Goal: Task Accomplishment & Management: Manage account settings

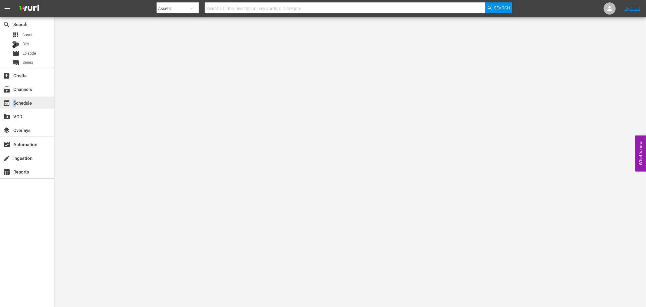
drag, startPoint x: 14, startPoint y: 100, endPoint x: 15, endPoint y: 104, distance: 4.3
click at [15, 104] on div "event_available Schedule" at bounding box center [17, 101] width 34 height 5
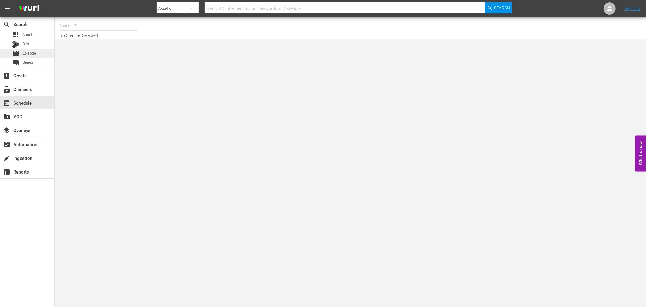
click at [31, 55] on span "Episode" at bounding box center [29, 53] width 14 height 6
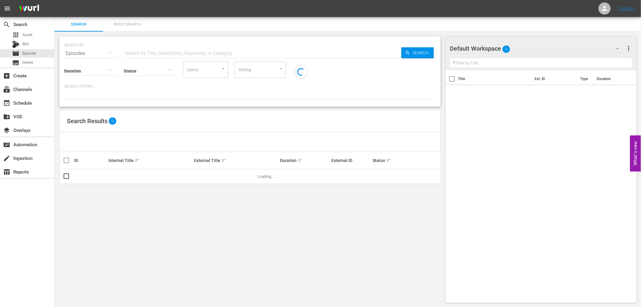
click at [134, 48] on input "text" at bounding box center [263, 53] width 278 height 15
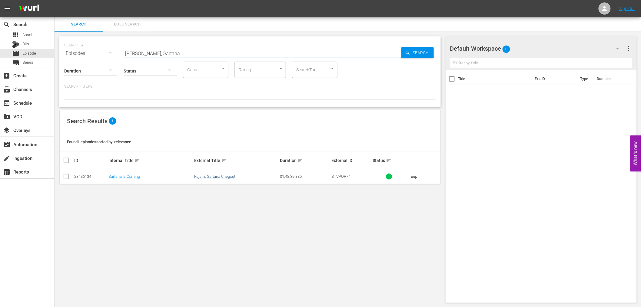
type input "fuja, Sartana"
click at [226, 175] on link "Fujam, Sartana Chegou!" at bounding box center [214, 176] width 41 height 5
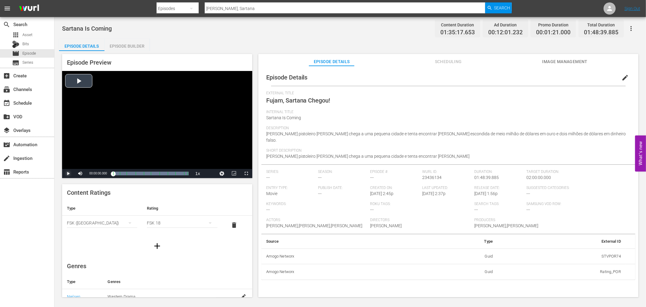
click at [68, 173] on span "Video Player" at bounding box center [68, 173] width 0 height 0
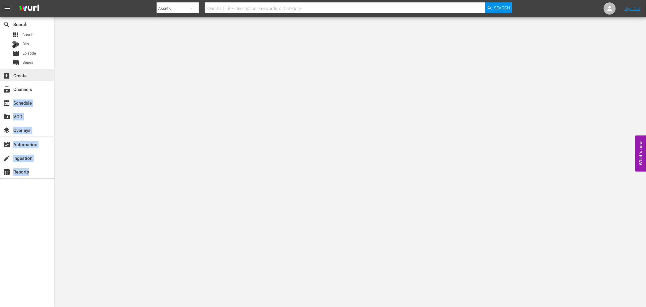
drag, startPoint x: 36, startPoint y: 99, endPoint x: 46, endPoint y: 69, distance: 32.0
click at [82, 116] on body "menu Search By Assets Search ID, Title, Description, Keywords, or Category Sear…" at bounding box center [323, 153] width 646 height 307
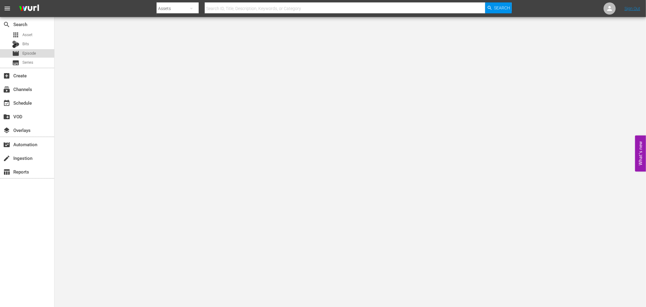
click at [37, 53] on div "movie Episode" at bounding box center [27, 53] width 54 height 8
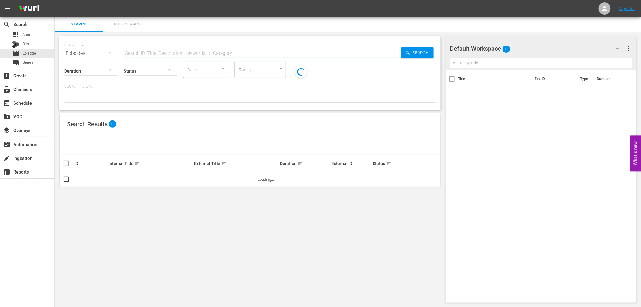
click at [146, 52] on input "text" at bounding box center [263, 53] width 278 height 15
type input "Fujam,"
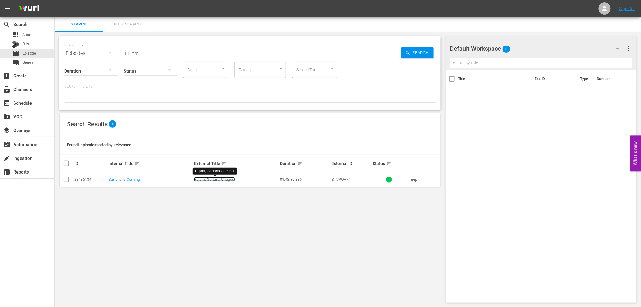
click at [208, 180] on link "Fujam, Sartana Chegou!" at bounding box center [214, 179] width 41 height 5
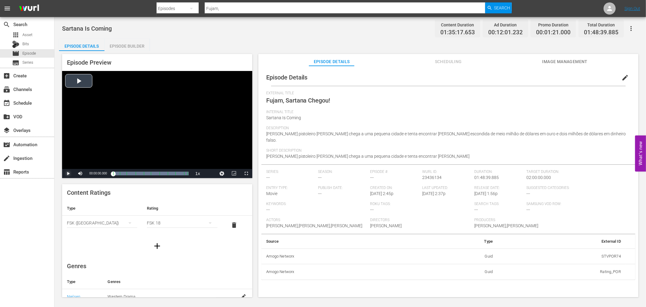
click at [68, 173] on span "Video Player" at bounding box center [68, 173] width 0 height 0
drag, startPoint x: 115, startPoint y: 172, endPoint x: 96, endPoint y: 174, distance: 19.1
click at [97, 174] on div "Play Mute 100% Current Time 00:03:29.474 / Duration 01:35:12.473 Loaded : 1.05%…" at bounding box center [157, 173] width 190 height 9
click at [68, 173] on span "Video Player" at bounding box center [68, 173] width 0 height 0
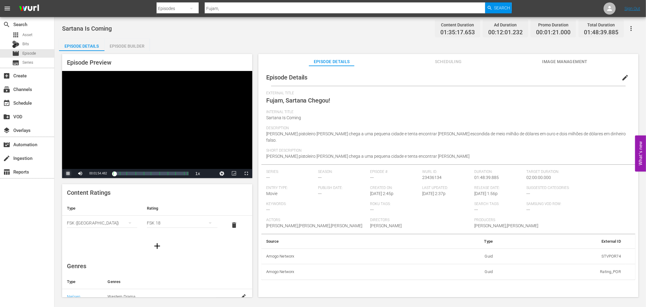
click at [68, 173] on span "Video Player" at bounding box center [68, 173] width 0 height 0
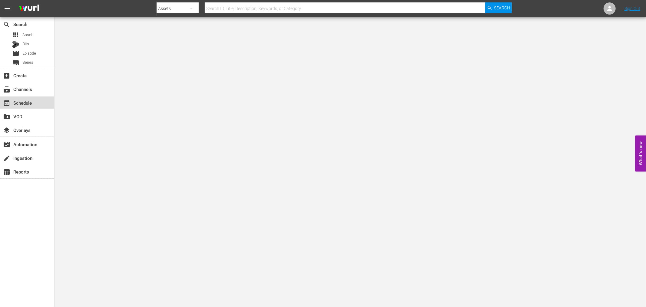
click at [24, 105] on div "event_available Schedule" at bounding box center [17, 101] width 34 height 5
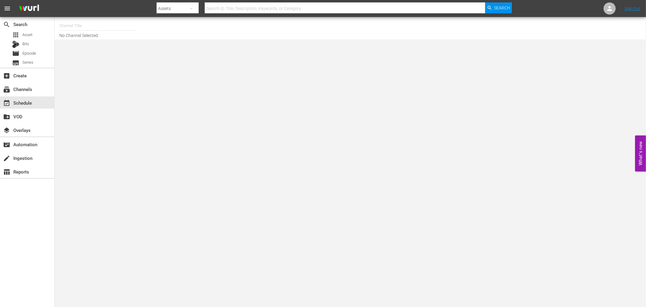
click at [80, 25] on input "text" at bounding box center [98, 25] width 78 height 15
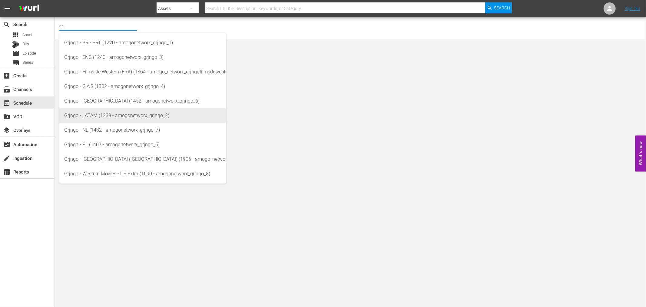
click at [100, 117] on div "Grjngo - LATAM (1239 - amogonetworx_grjngo_2)" at bounding box center [142, 115] width 157 height 15
type input "Grjngo - LATAM (1239 - amogonetworx_grjngo_2)"
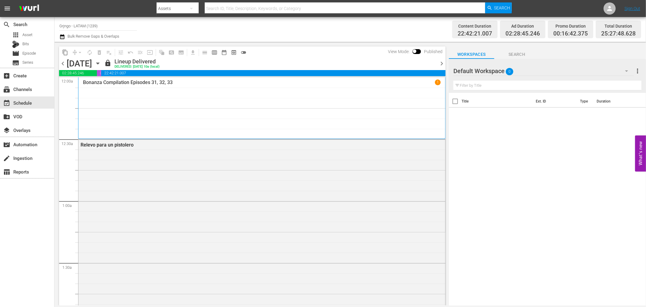
click at [243, 52] on span "toggle_off" at bounding box center [244, 52] width 6 height 6
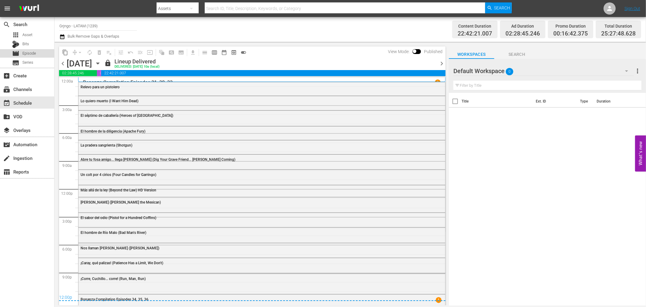
click at [25, 54] on span "Episode" at bounding box center [29, 53] width 14 height 6
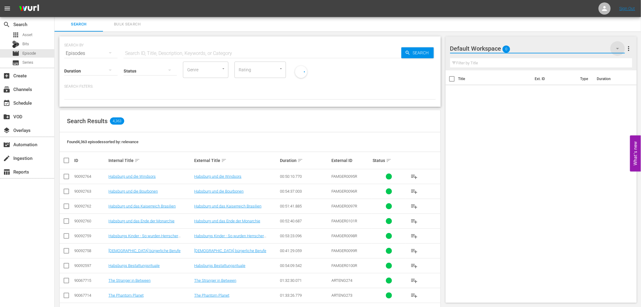
click at [616, 47] on icon "button" at bounding box center [617, 48] width 7 height 7
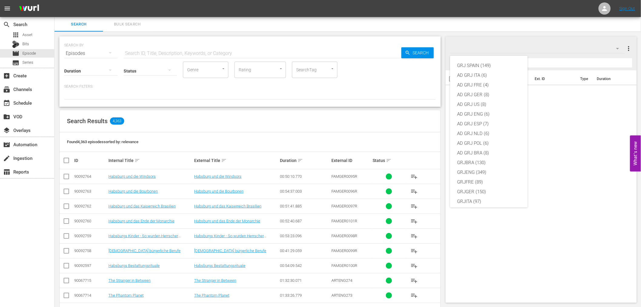
scroll to position [52, 0]
click at [483, 156] on div "GRJLATAM (288)" at bounding box center [488, 159] width 63 height 10
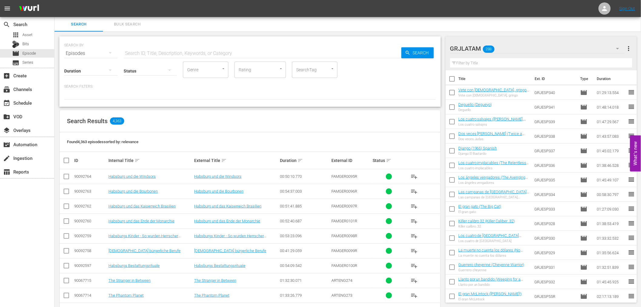
click at [470, 61] on input "text" at bounding box center [541, 63] width 182 height 10
paste input "Django the Bastard"
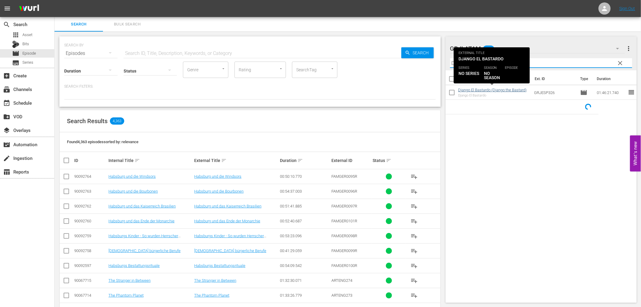
type input "Django the Bastard"
click at [488, 88] on link "Django El Bastardo (Django the Bastard)" at bounding box center [492, 90] width 68 height 5
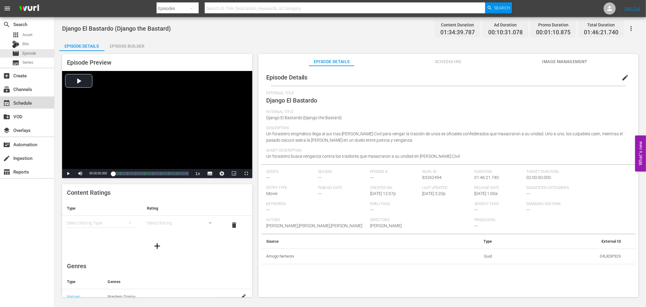
click at [23, 99] on div "event_available Schedule" at bounding box center [17, 101] width 34 height 5
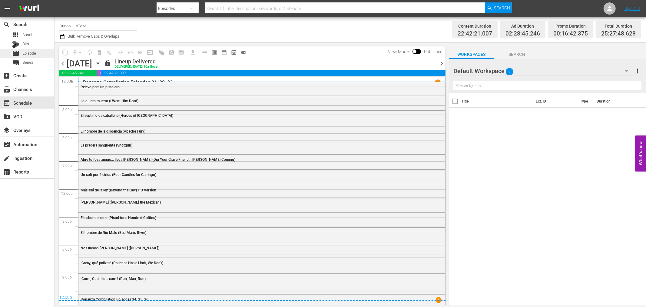
click at [26, 53] on span "Episode" at bounding box center [29, 53] width 14 height 6
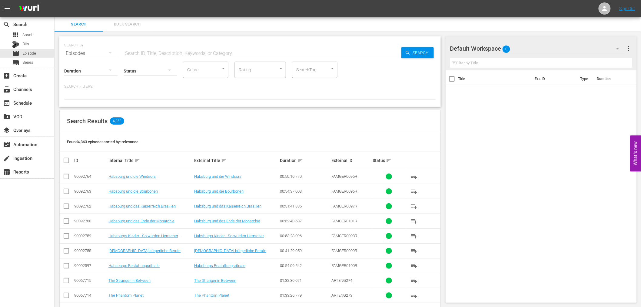
click at [477, 60] on input "text" at bounding box center [541, 63] width 182 height 10
click at [619, 46] on icon "button" at bounding box center [617, 48] width 7 height 7
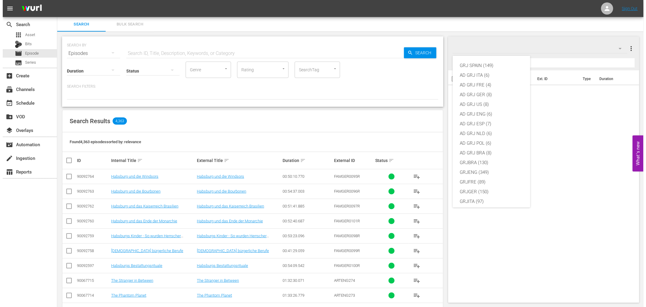
scroll to position [52, 0]
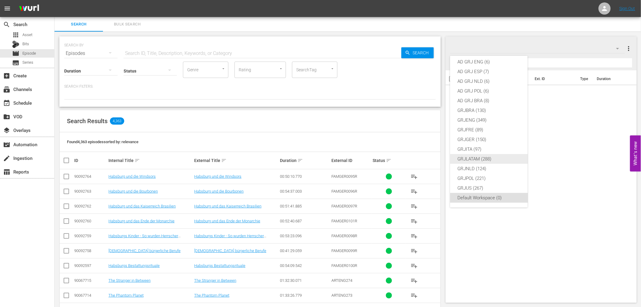
click at [477, 158] on div "GRJLATAM (288)" at bounding box center [488, 159] width 63 height 10
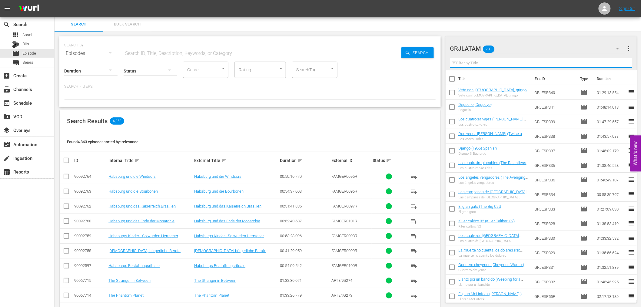
click at [464, 65] on input "text" at bounding box center [541, 63] width 182 height 10
paste input "Dos vivales en Fuerte Álamo"
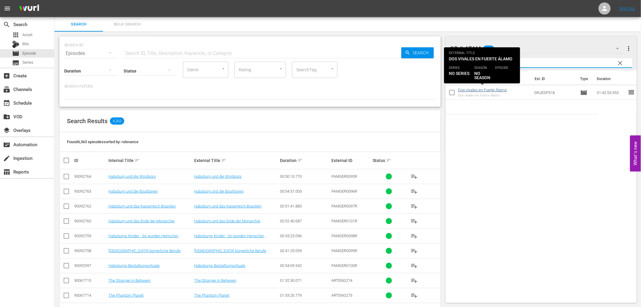
type input "Dos vivales en Fuerte Álamo"
click at [482, 89] on link "Dos vivales en Fuerte Álamo" at bounding box center [482, 90] width 49 height 5
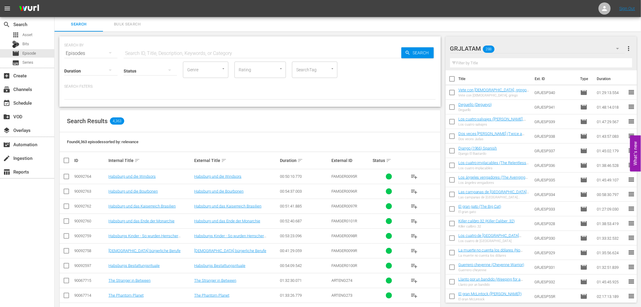
click at [470, 62] on input "text" at bounding box center [541, 63] width 182 height 10
paste input "Dos vivales en Fuerte Álamo"
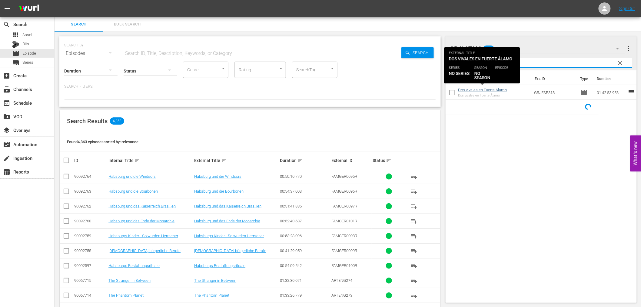
type input "Dos vivales en Fuerte Álamo"
click at [497, 89] on link "Dos vivales en Fuerte Álamo" at bounding box center [482, 90] width 49 height 5
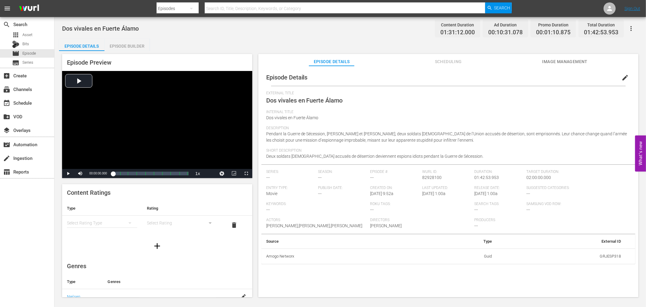
click at [117, 45] on div "Episode Builder" at bounding box center [127, 46] width 45 height 15
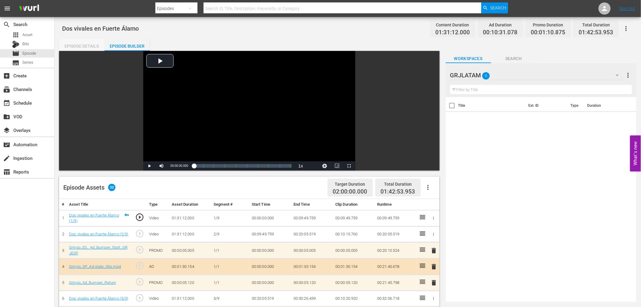
click at [87, 43] on div "Episode Details" at bounding box center [81, 46] width 45 height 15
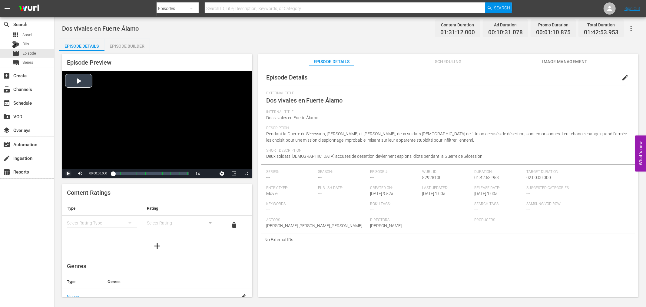
click at [68, 173] on span "Video Player" at bounding box center [68, 173] width 0 height 0
click at [119, 171] on div "00:07:24.524" at bounding box center [116, 173] width 6 height 6
click at [68, 173] on span "Video Player" at bounding box center [68, 173] width 0 height 0
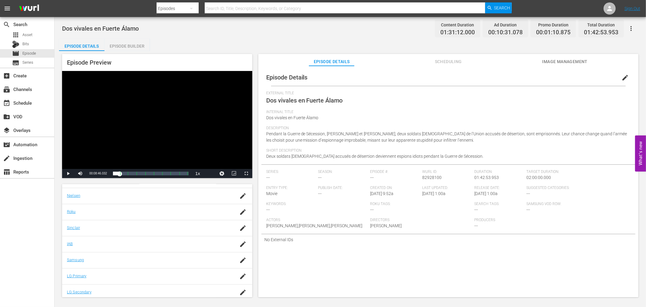
scroll to position [104, 0]
click at [24, 52] on span "Episode" at bounding box center [29, 53] width 14 height 6
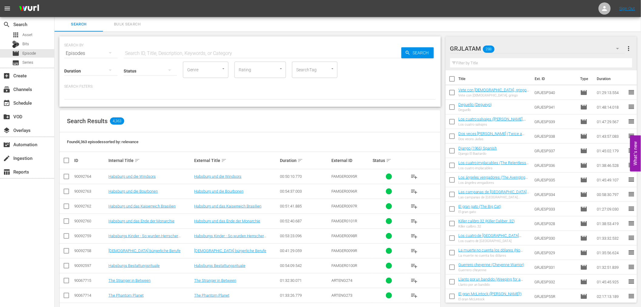
click at [154, 51] on input "text" at bounding box center [263, 53] width 278 height 15
click at [477, 64] on input "text" at bounding box center [541, 63] width 182 height 10
paste input "Dos vivales en Fuerte Álamo"
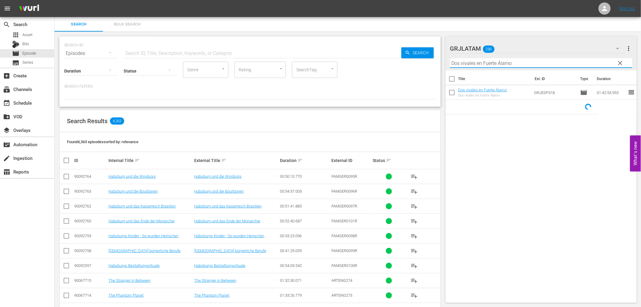
type input "Dos vivales en Fuerte Álamo"
click at [463, 201] on div "Title Ext. ID Type Duration Dos vivales en Fuerte Álamo Dos vivales en Fuerte Á…" at bounding box center [541, 185] width 191 height 230
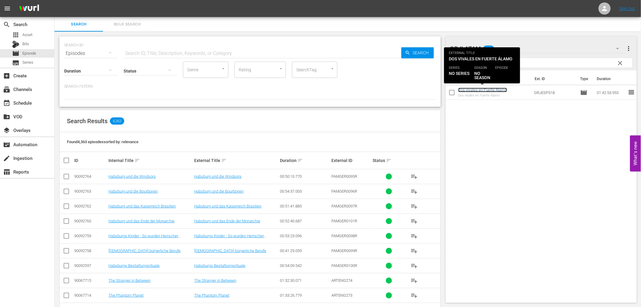
click at [497, 91] on link "Dos vivales en Fuerte Álamo" at bounding box center [482, 90] width 49 height 5
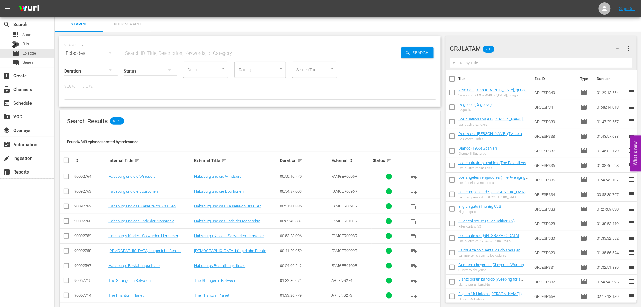
click at [483, 61] on input "text" at bounding box center [541, 63] width 182 height 10
paste input "Dos vivales en Fuerte Álamo"
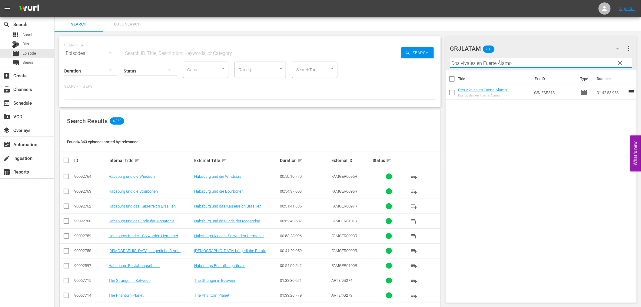
type input "Dos vivales en Fuerte Álamo"
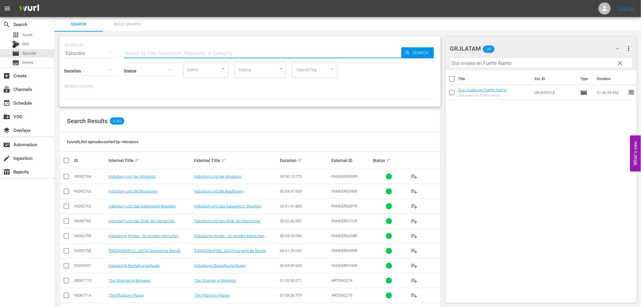
click at [137, 53] on input "text" at bounding box center [263, 53] width 278 height 15
click at [622, 62] on span "clear" at bounding box center [619, 62] width 7 height 7
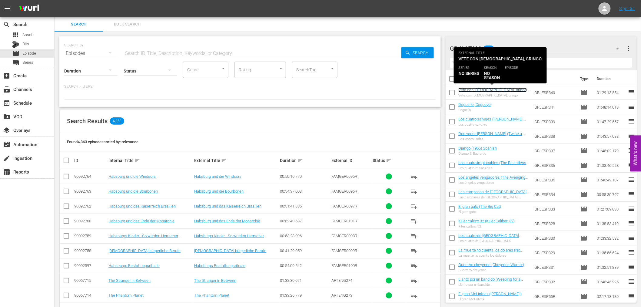
click at [483, 92] on link "Vete con [DEMOGRAPHIC_DATA], gringo (Go with [DEMOGRAPHIC_DATA], Gringo)" at bounding box center [492, 92] width 69 height 9
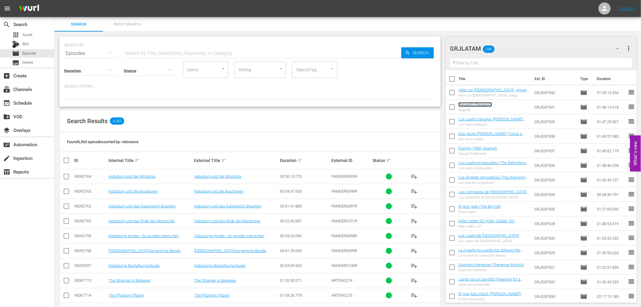
click at [481, 104] on link "Deguello (Degueyo)" at bounding box center [475, 104] width 34 height 5
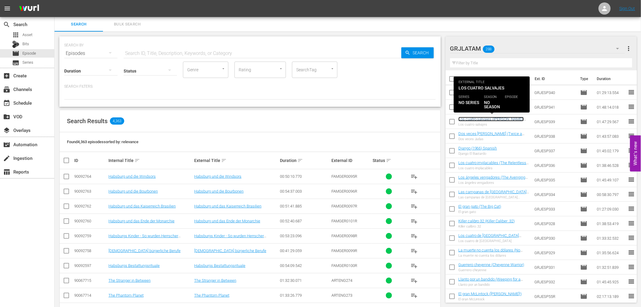
click at [467, 120] on link "Los cuatro salvajes ([PERSON_NAME], the Mark of Vengeance)" at bounding box center [490, 121] width 65 height 9
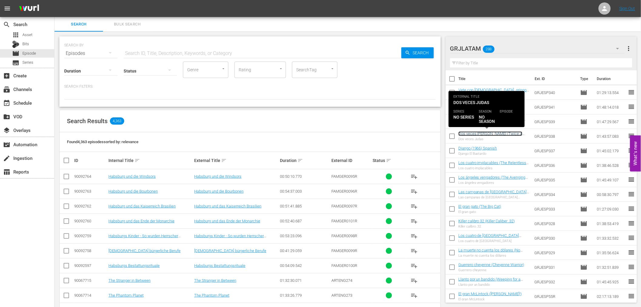
click at [462, 131] on link "Dos veces [PERSON_NAME] (Twice a Judas)" at bounding box center [490, 135] width 64 height 9
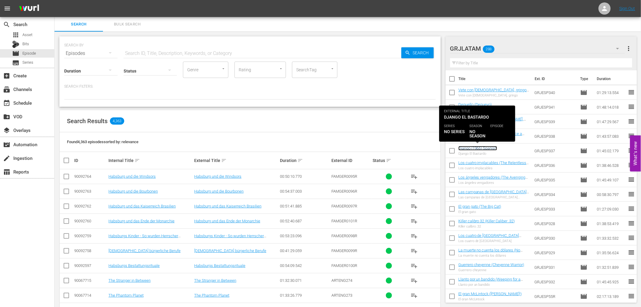
click at [479, 147] on link "Django (1966) Spanish" at bounding box center [477, 148] width 39 height 5
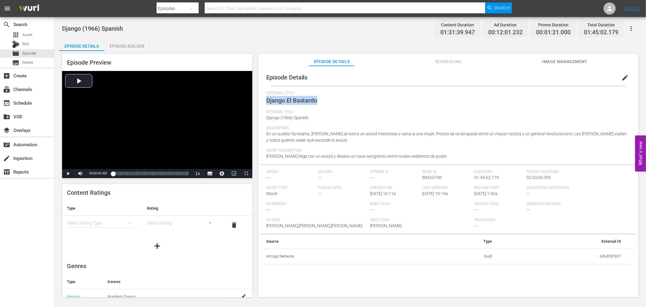
drag, startPoint x: 320, startPoint y: 99, endPoint x: 267, endPoint y: 102, distance: 53.4
click at [267, 102] on div "External Title Django El Bastardo" at bounding box center [448, 100] width 364 height 19
copy span "Django El Bastardo"
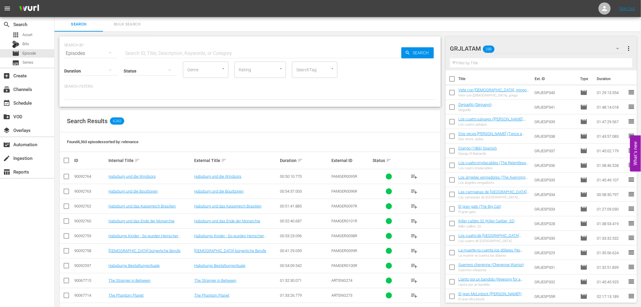
click at [471, 64] on input "text" at bounding box center [541, 63] width 182 height 10
paste input "Django El Bastardo"
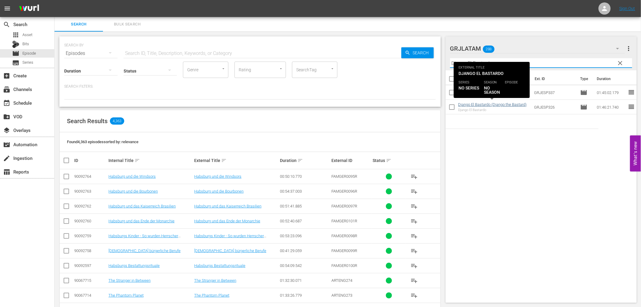
type input "Django El Bastardo"
click at [506, 104] on link "Django El Bastardo (Django the Bastard)" at bounding box center [492, 104] width 68 height 5
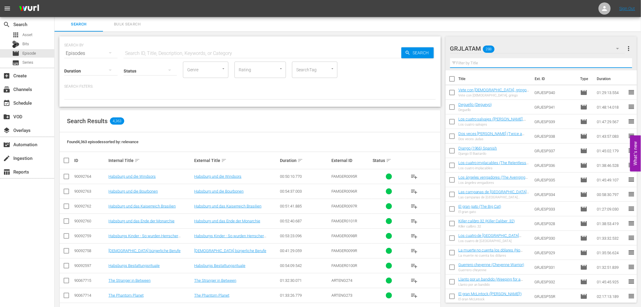
click at [471, 61] on input "text" at bounding box center [541, 63] width 182 height 10
paste input "Django El Bastardo"
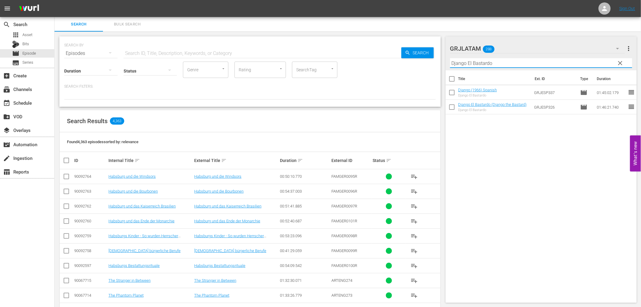
type input "Django El Bastardo"
click at [489, 93] on div "Django (1966) Spanish Django El Bastardo" at bounding box center [477, 93] width 39 height 10
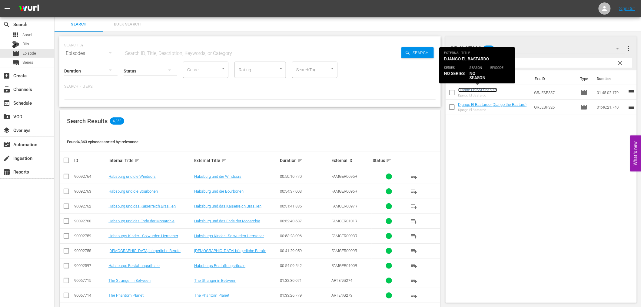
click at [488, 89] on link "Django (1966) Spanish" at bounding box center [477, 90] width 39 height 5
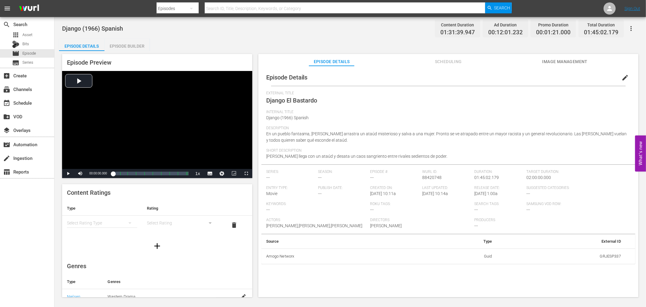
click at [622, 78] on span "edit" at bounding box center [625, 77] width 7 height 7
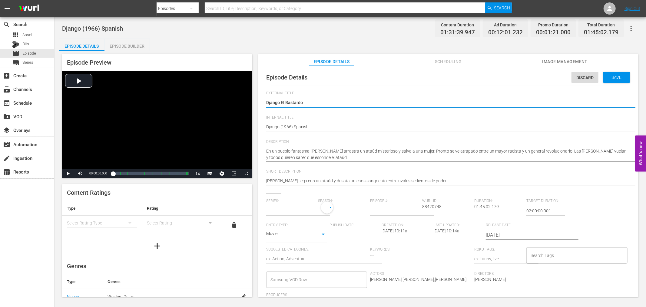
type input "No Series"
drag, startPoint x: 305, startPoint y: 101, endPoint x: 281, endPoint y: 102, distance: 24.3
click at [281, 102] on textarea "Django El Bastardo" at bounding box center [446, 102] width 361 height 7
type textarea "Django"
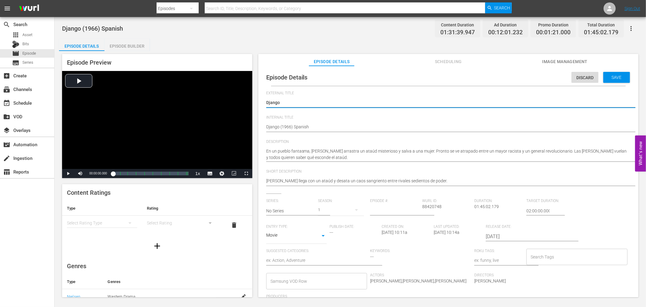
type textarea "Django"
click at [583, 76] on span "Discard" at bounding box center [585, 77] width 27 height 5
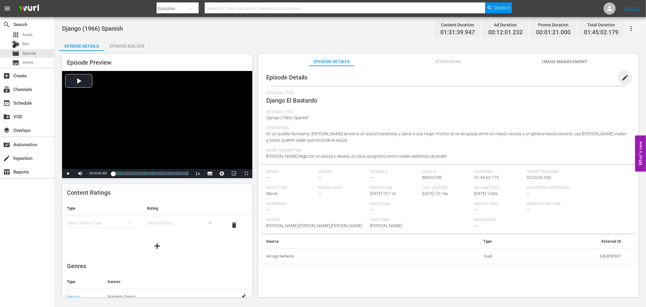
click at [622, 77] on span "edit" at bounding box center [625, 77] width 7 height 7
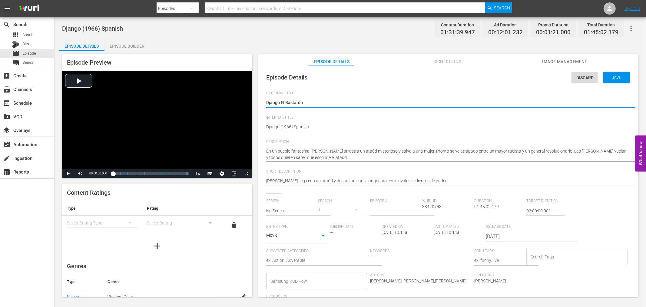
click at [317, 101] on textarea "Django El Bastardo" at bounding box center [446, 102] width 361 height 7
type textarea "Django El Bastard"
type textarea "Django El Bastar"
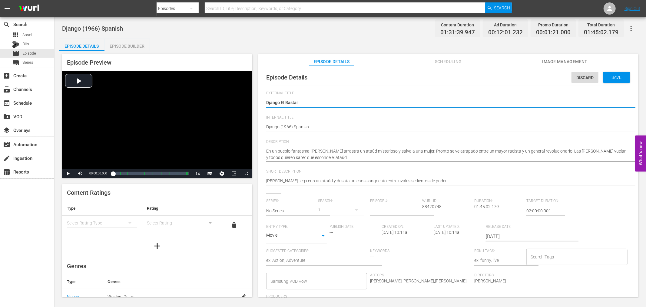
type textarea "Django El Basta"
type textarea "Django El [PERSON_NAME]"
type textarea "Django El Bas"
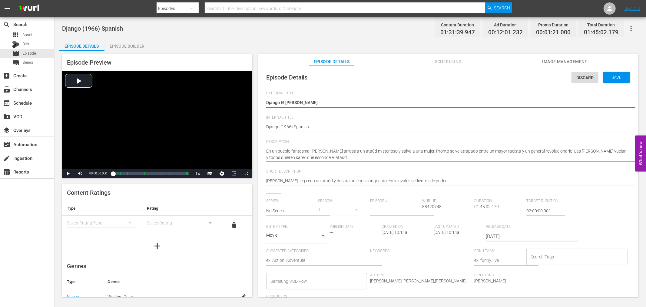
type textarea "Django El Bas"
type textarea "Django El Ba"
type textarea "Django El B"
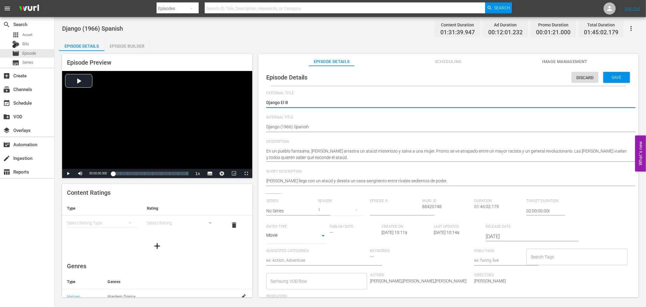
type textarea "Django El"
type textarea "Django E"
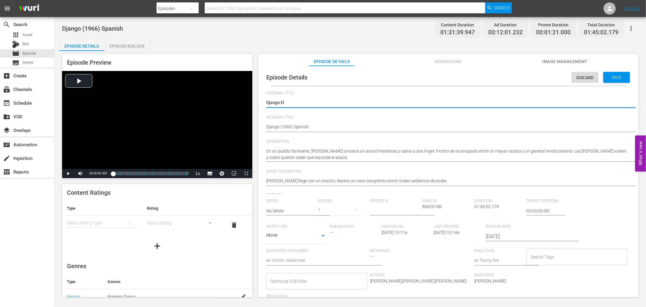
type textarea "Django E"
type textarea "Django"
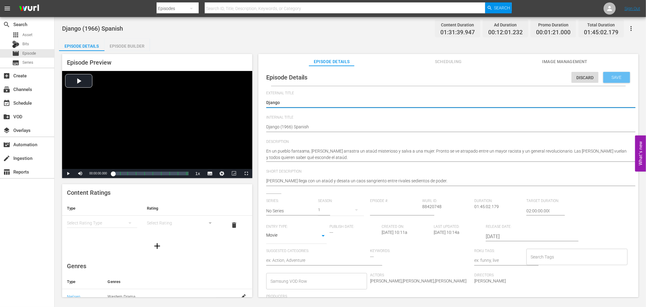
click at [621, 77] on span "Save" at bounding box center [617, 77] width 20 height 5
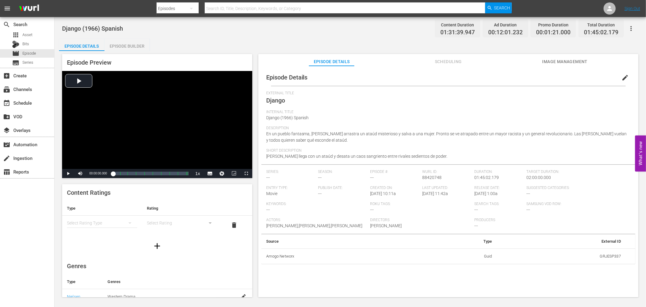
click at [297, 98] on div "External Title Django" at bounding box center [448, 100] width 364 height 19
click at [618, 77] on button "edit" at bounding box center [625, 77] width 15 height 15
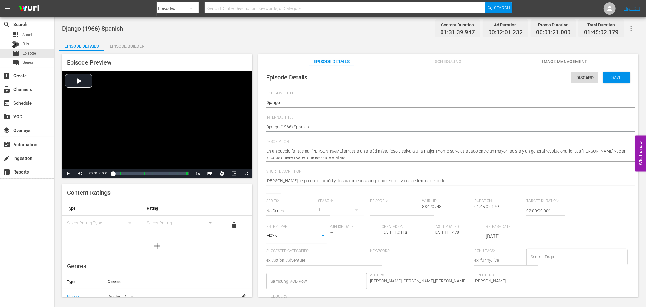
drag, startPoint x: 313, startPoint y: 126, endPoint x: 265, endPoint y: 124, distance: 47.3
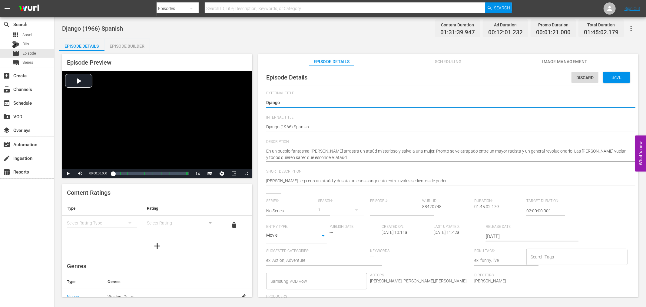
type textarea "Django"
type textarea "Django ("
type textarea "Django (1"
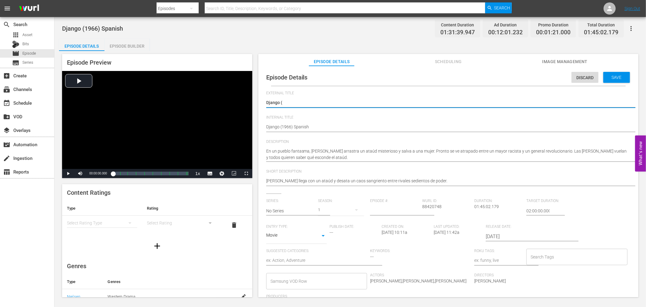
type textarea "Django (1"
type textarea "Django (19"
type textarea "Django (196"
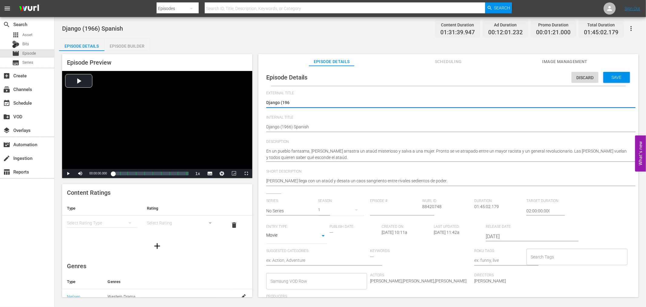
type textarea "Django (1966"
type textarea "Django (1966)"
click at [607, 76] on span "Save" at bounding box center [617, 77] width 20 height 5
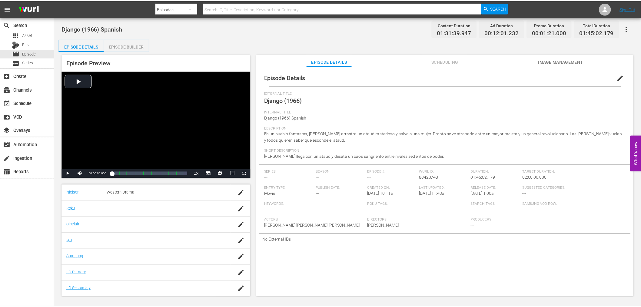
scroll to position [37, 0]
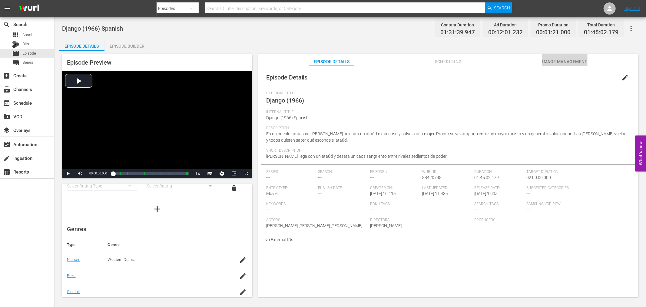
click at [559, 61] on span "Image Management" at bounding box center [564, 62] width 45 height 8
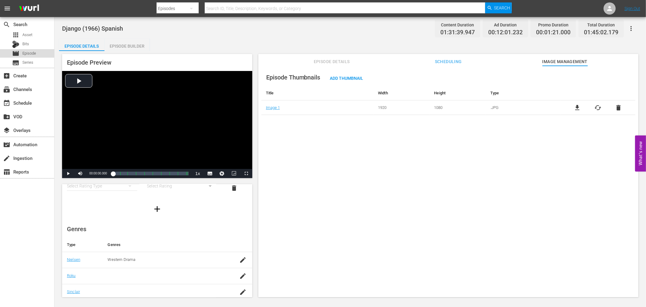
click at [29, 52] on span "Episode" at bounding box center [29, 53] width 14 height 6
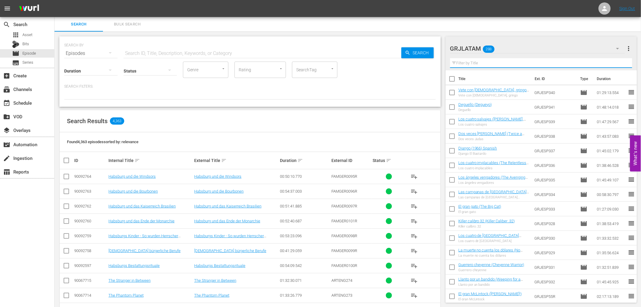
click at [485, 63] on input "text" at bounding box center [541, 63] width 182 height 10
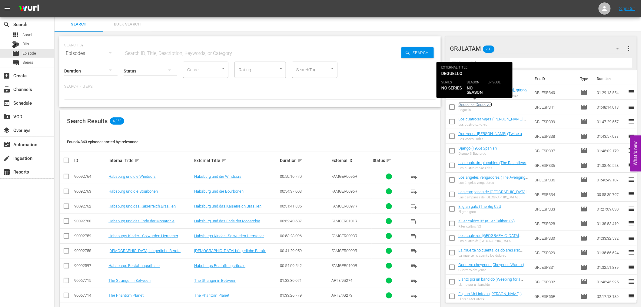
click at [479, 105] on link "Deguello (Degueyo)" at bounding box center [475, 104] width 34 height 5
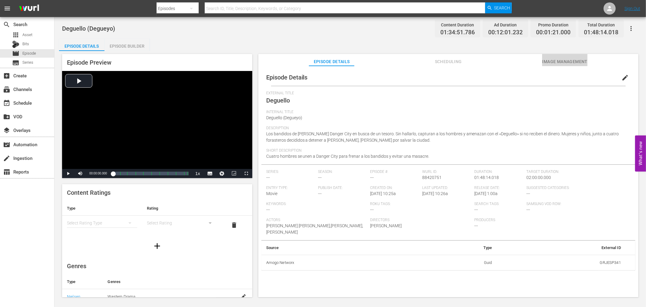
click at [545, 62] on span "Image Management" at bounding box center [564, 62] width 45 height 8
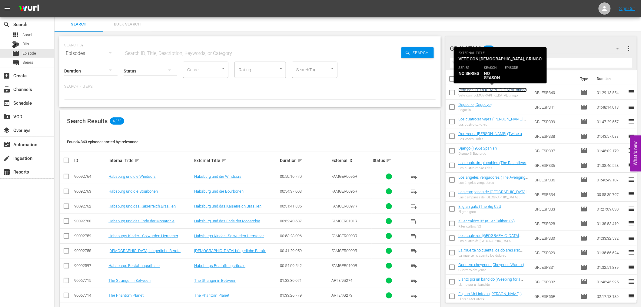
click at [490, 90] on link "Vete con [DEMOGRAPHIC_DATA], gringo (Go with [DEMOGRAPHIC_DATA], Gringo)" at bounding box center [492, 92] width 69 height 9
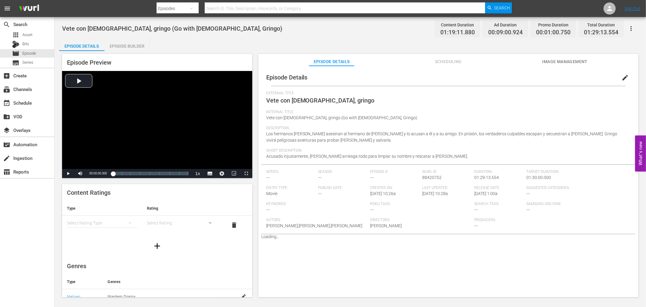
click at [570, 61] on span "Image Management" at bounding box center [564, 62] width 45 height 8
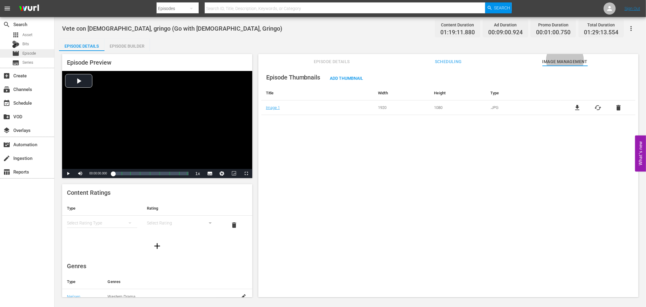
click at [36, 53] on span "Episode" at bounding box center [29, 53] width 14 height 6
